Goal: Task Accomplishment & Management: Use online tool/utility

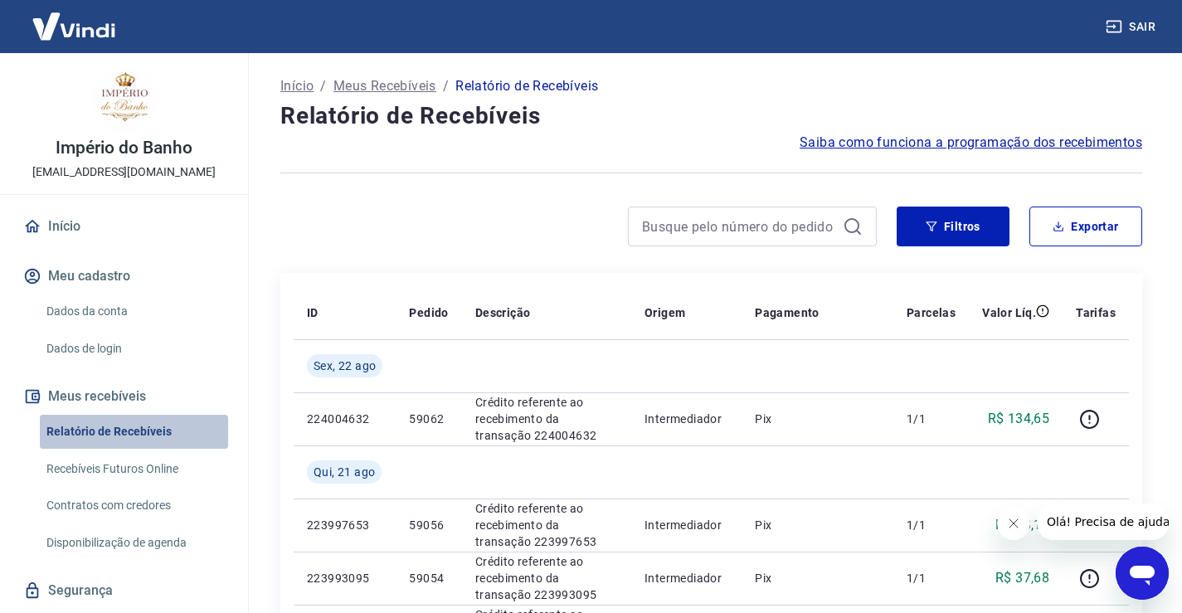
click at [166, 426] on link "Relatório de Recebíveis" at bounding box center [134, 432] width 188 height 34
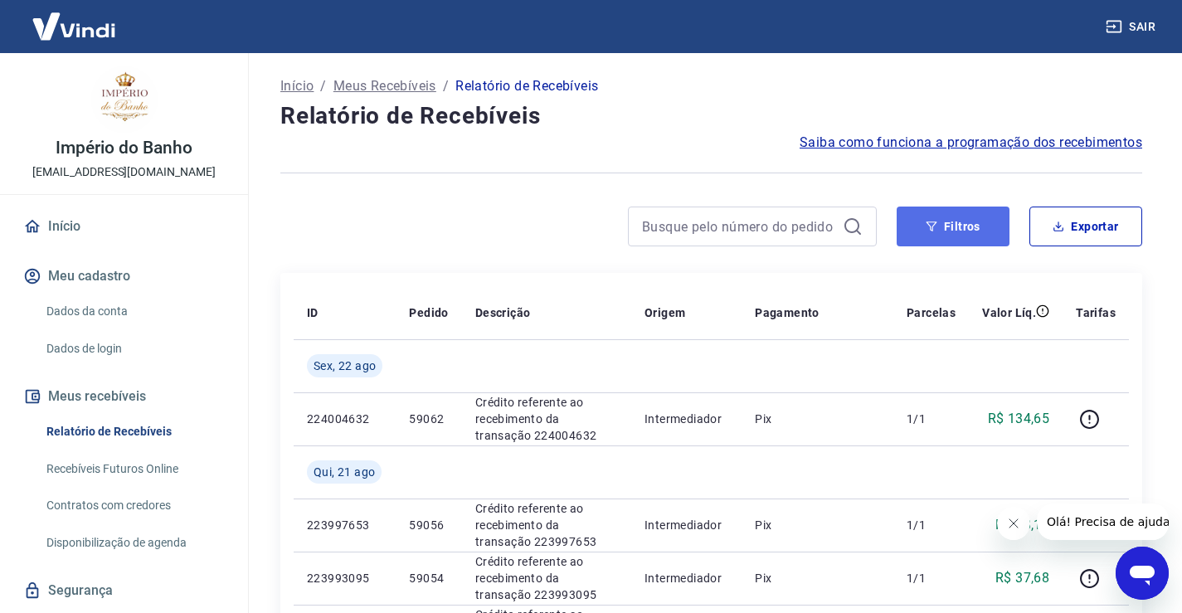
click at [940, 226] on button "Filtros" at bounding box center [952, 226] width 113 height 40
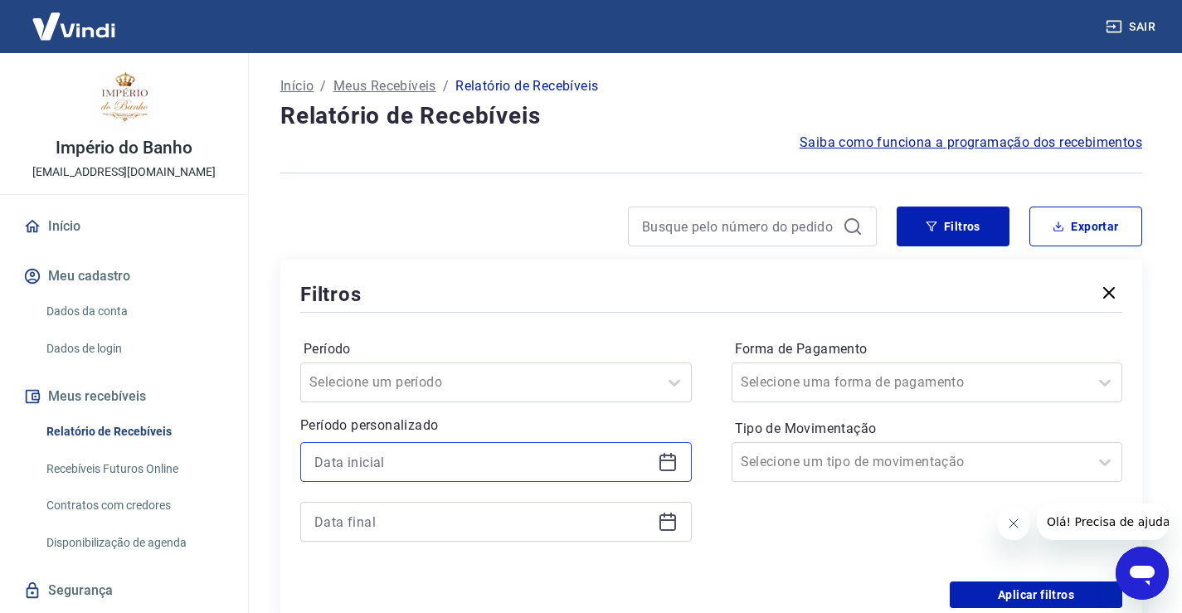
click at [649, 459] on input at bounding box center [482, 461] width 337 height 25
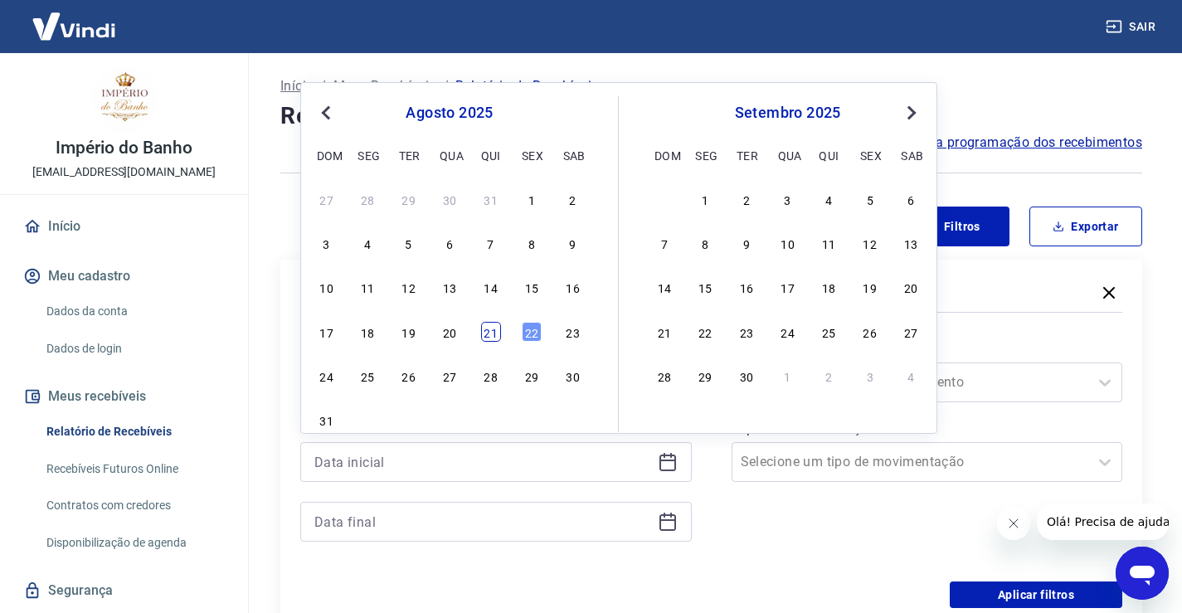
click at [494, 335] on div "21" at bounding box center [491, 332] width 20 height 20
type input "[DATE]"
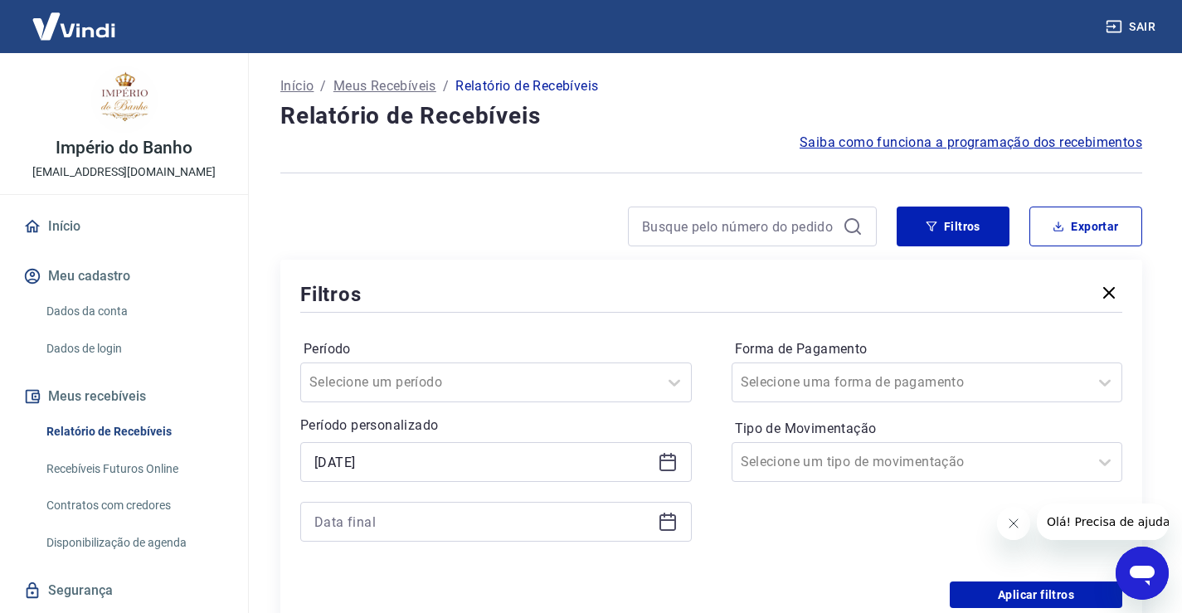
click at [669, 524] on icon at bounding box center [668, 522] width 20 height 20
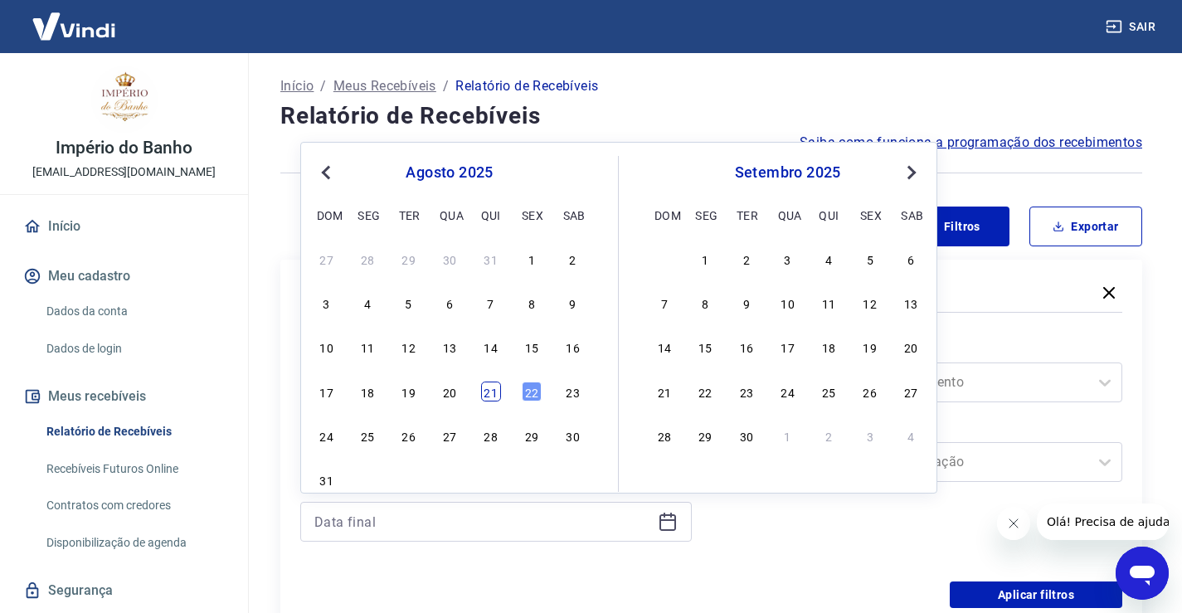
click at [488, 390] on div "21" at bounding box center [491, 391] width 20 height 20
type input "[DATE]"
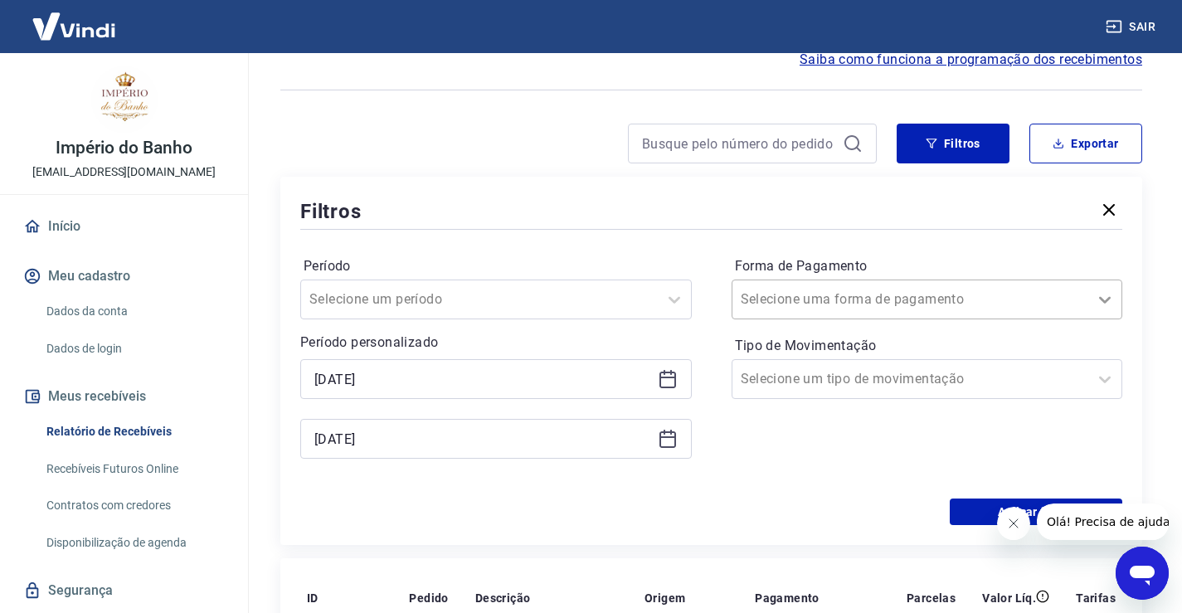
scroll to position [166, 0]
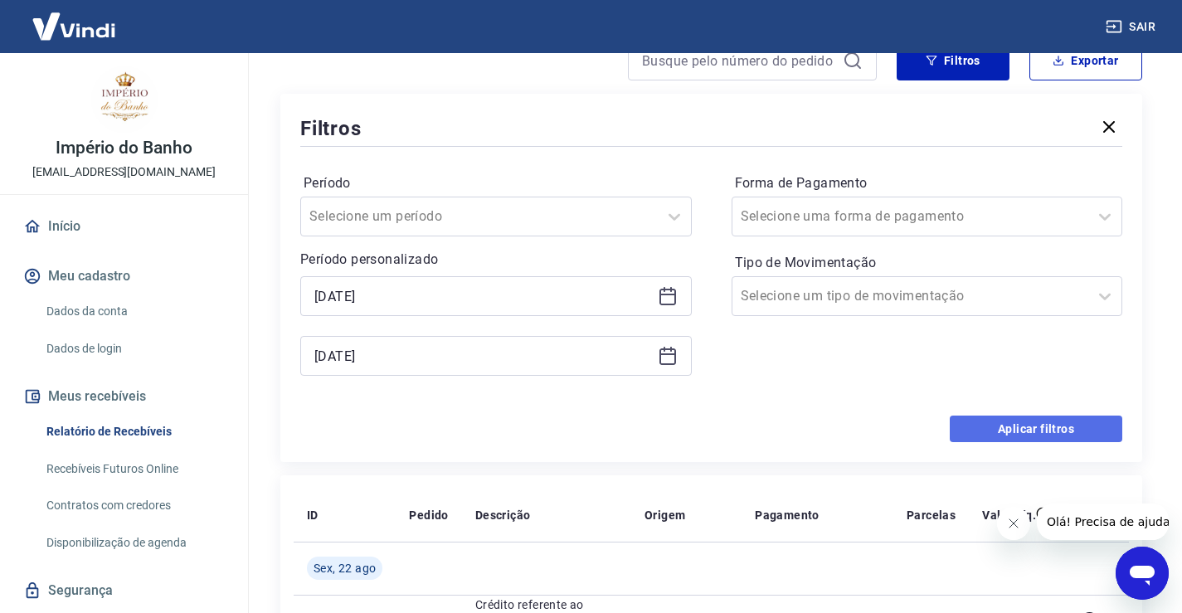
click at [1051, 430] on button "Aplicar filtros" at bounding box center [1036, 428] width 172 height 27
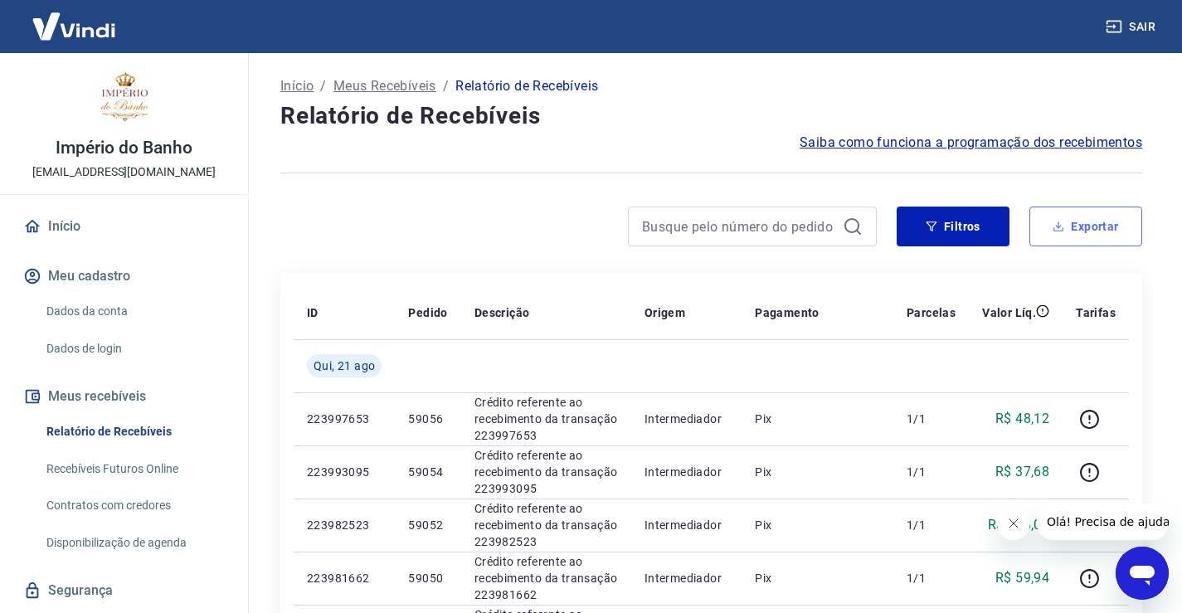
click at [1093, 225] on button "Exportar" at bounding box center [1085, 226] width 113 height 40
type input "[DATE]"
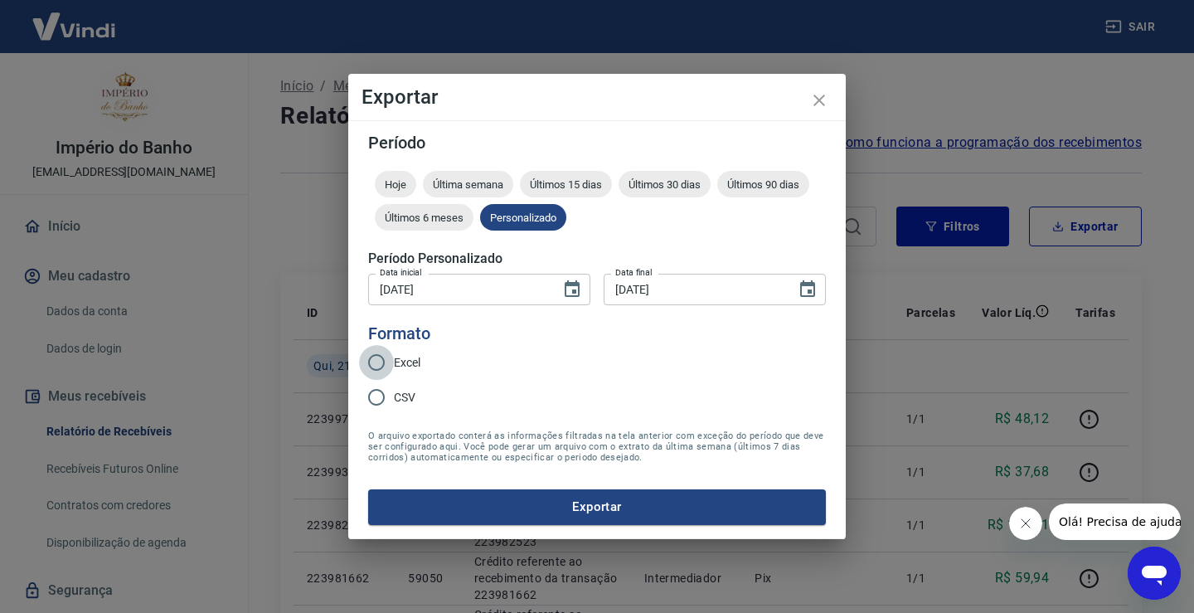
click at [369, 358] on input "Excel" at bounding box center [376, 362] width 35 height 35
radio input "true"
click at [649, 506] on button "Exportar" at bounding box center [597, 506] width 458 height 35
